Goal: Task Accomplishment & Management: Manage account settings

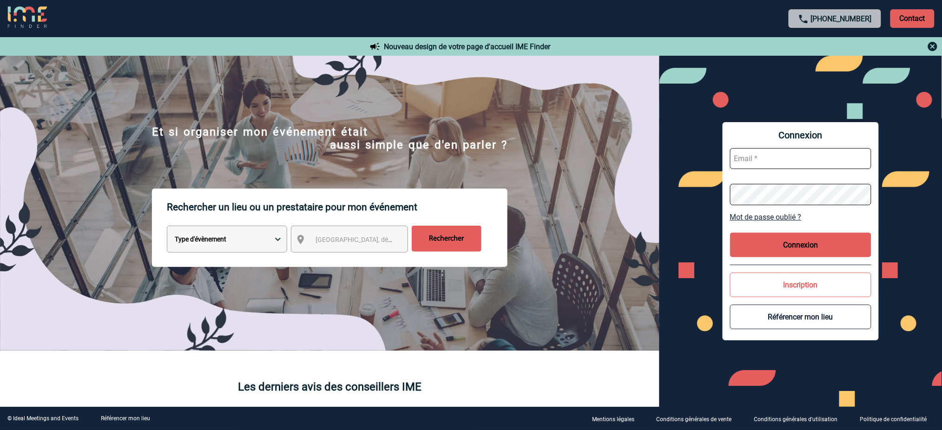
type input "mnoblet@ime-groupe.com"
click at [796, 243] on button "Connexion" at bounding box center [800, 245] width 141 height 25
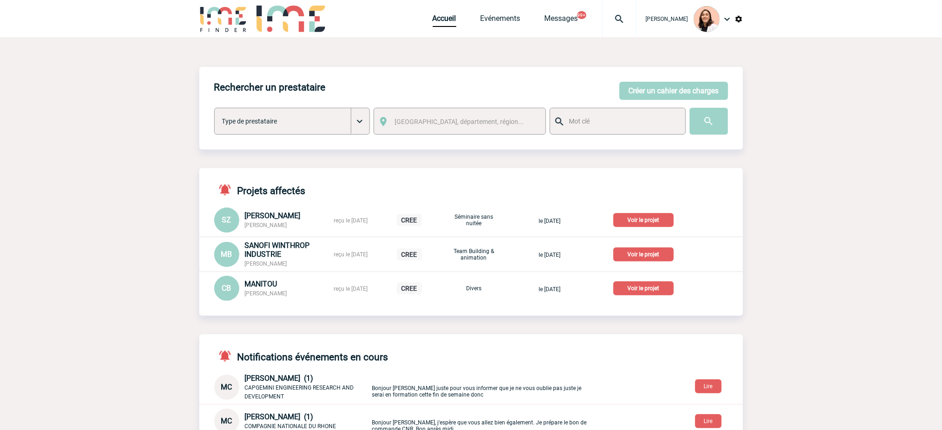
click at [614, 20] on img at bounding box center [619, 18] width 33 height 11
